Goal: Find specific page/section: Find specific page/section

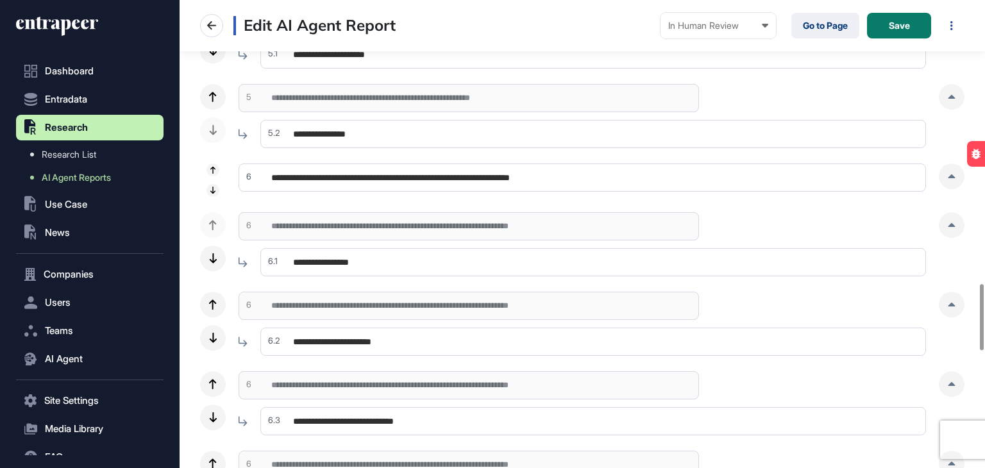
scroll to position [1988, 0]
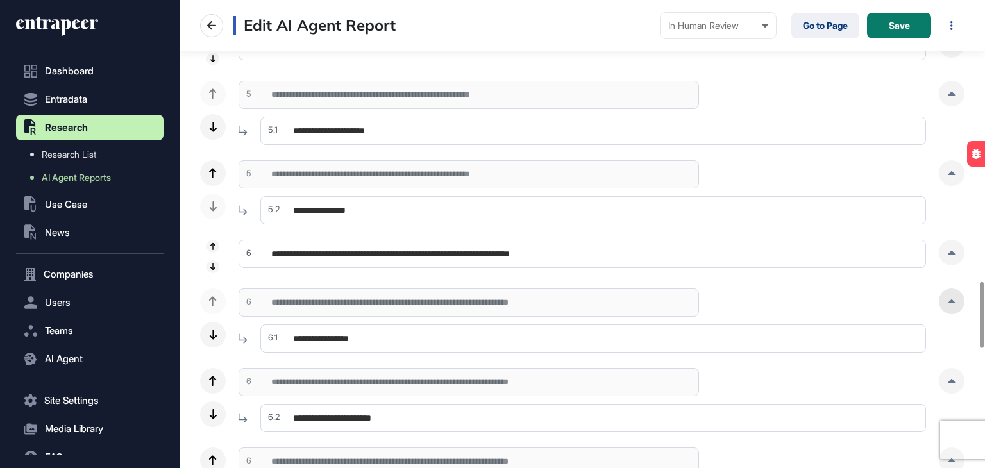
click at [955, 307] on div at bounding box center [952, 302] width 26 height 26
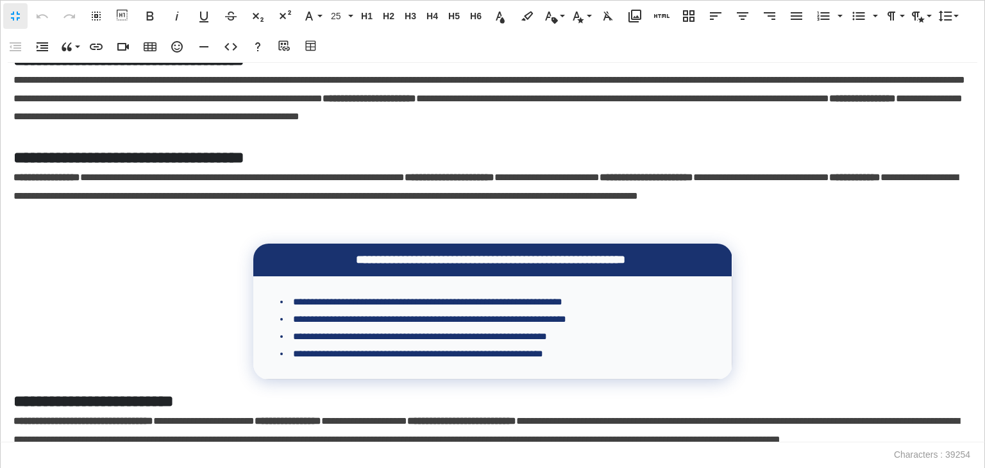
scroll to position [3592, 0]
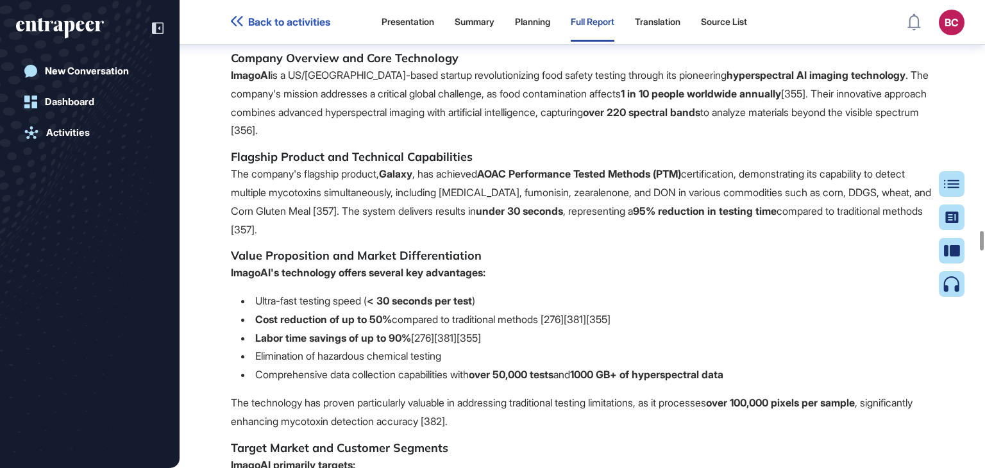
scroll to position [64781, 0]
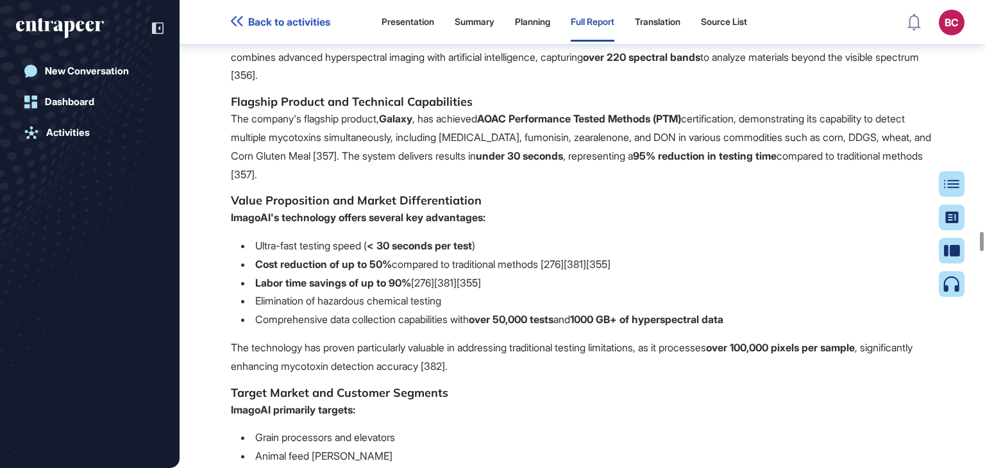
drag, startPoint x: 444, startPoint y: 137, endPoint x: 577, endPoint y: 102, distance: 137.2
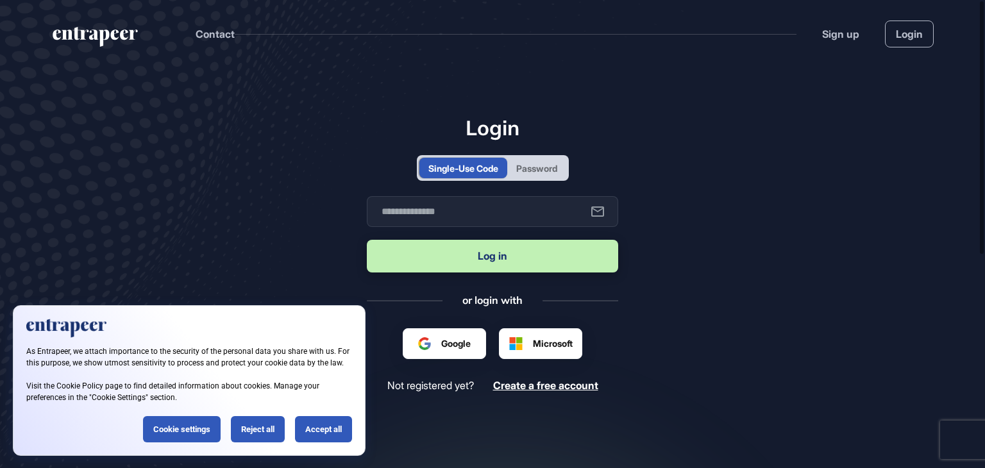
click at [532, 177] on div "Password" at bounding box center [536, 168] width 59 height 21
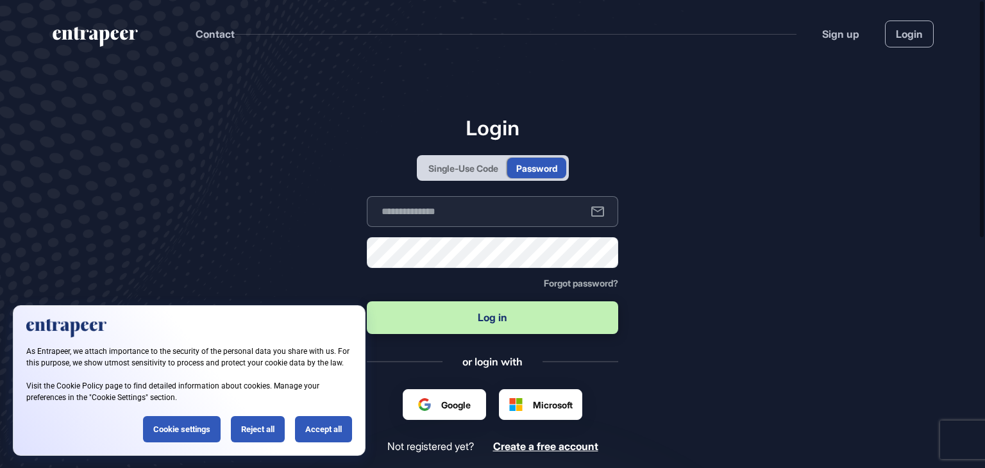
type input "**********"
click at [271, 428] on div "Reject all" at bounding box center [258, 429] width 54 height 26
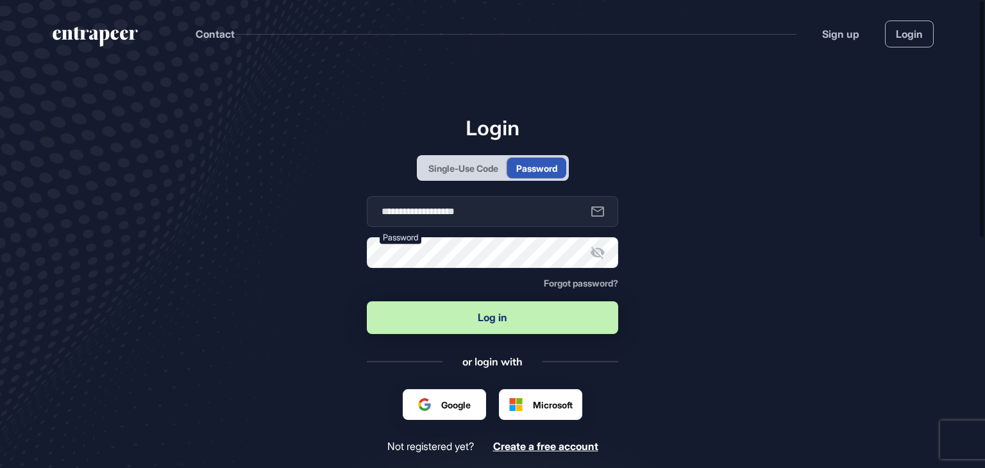
click at [455, 319] on button "Log in" at bounding box center [492, 317] width 251 height 33
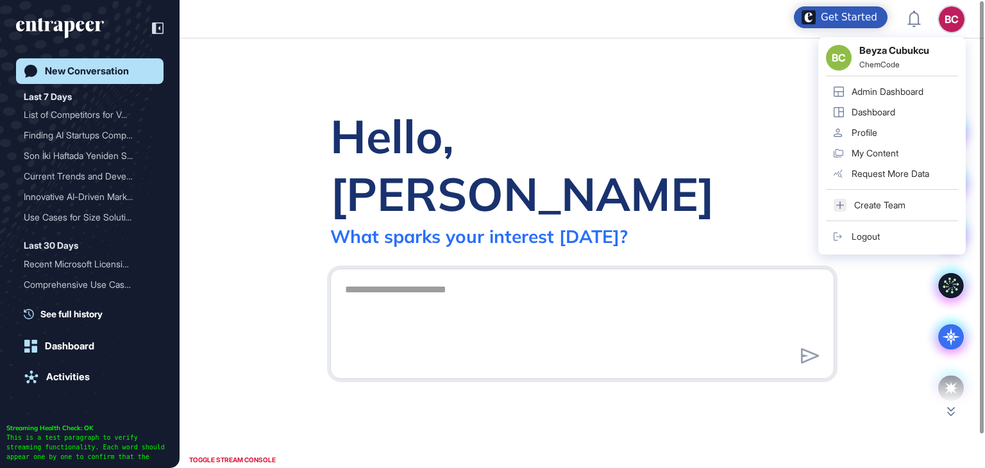
click at [853, 87] on div "Admin Dashboard" at bounding box center [888, 92] width 72 height 10
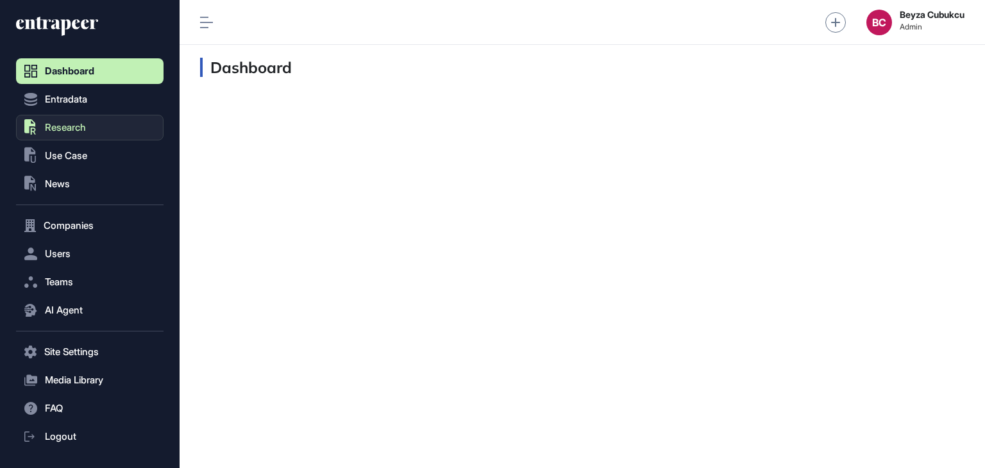
click at [76, 128] on span "Research" at bounding box center [65, 128] width 41 height 10
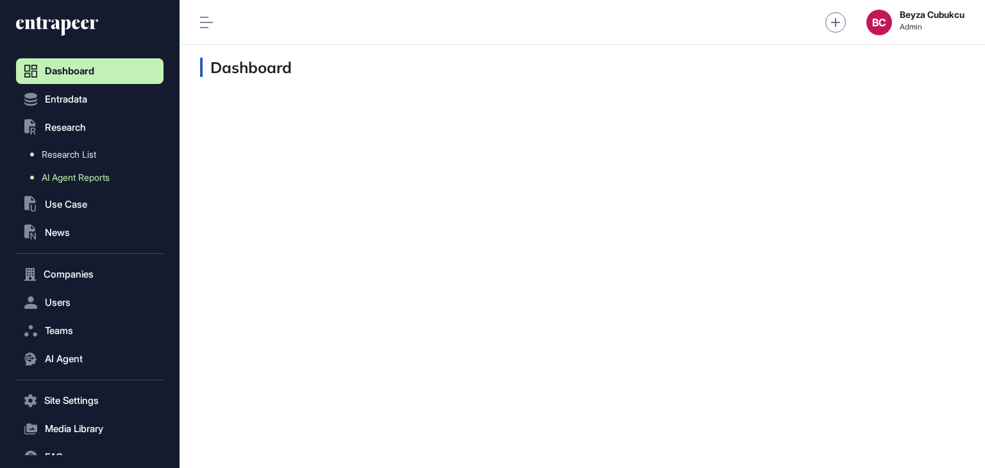
click at [75, 173] on span "AI Agent Reports" at bounding box center [76, 178] width 68 height 10
